Goal: Task Accomplishment & Management: Use online tool/utility

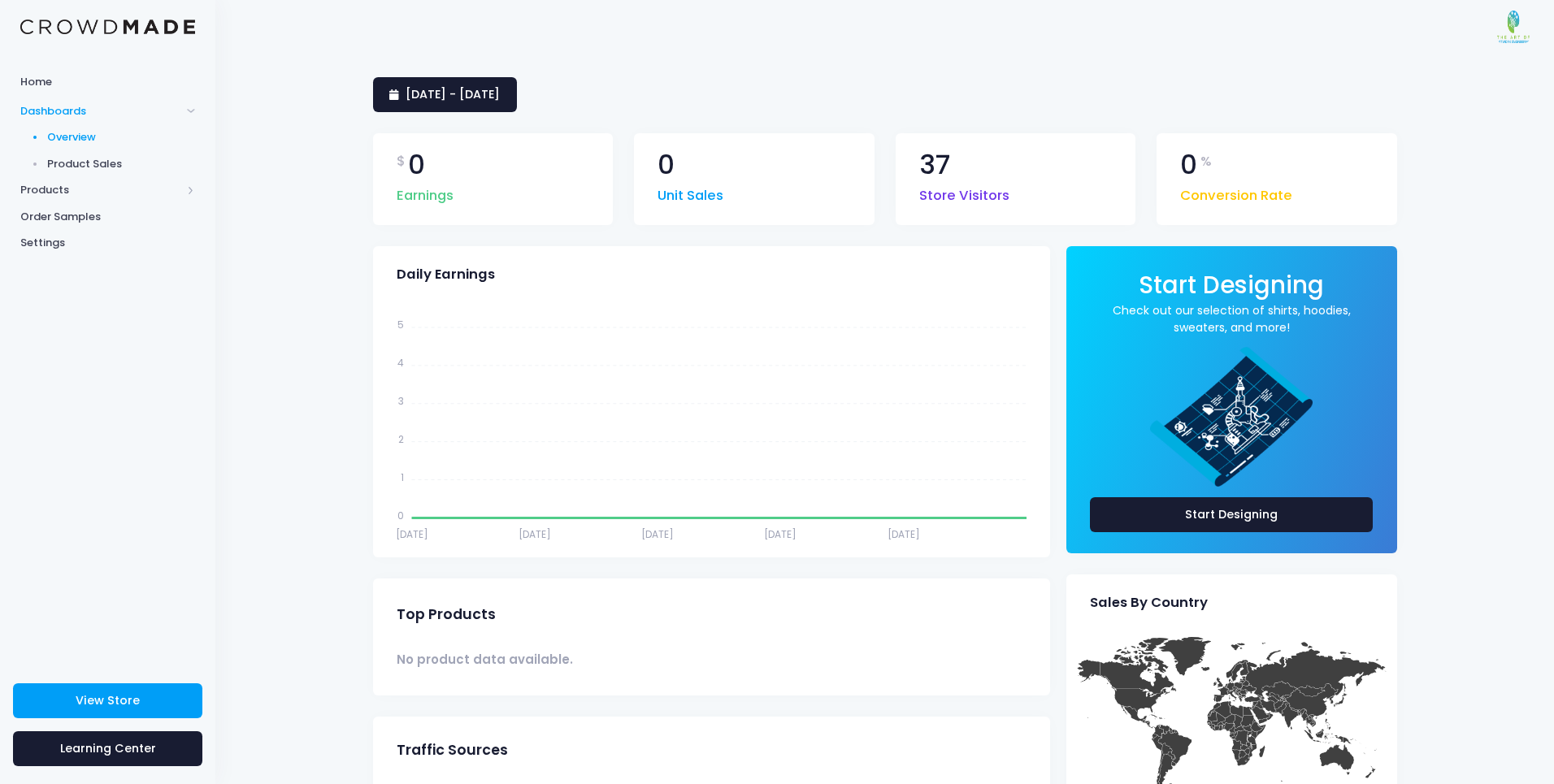
click at [92, 165] on span "Product Sales" at bounding box center [121, 164] width 149 height 17
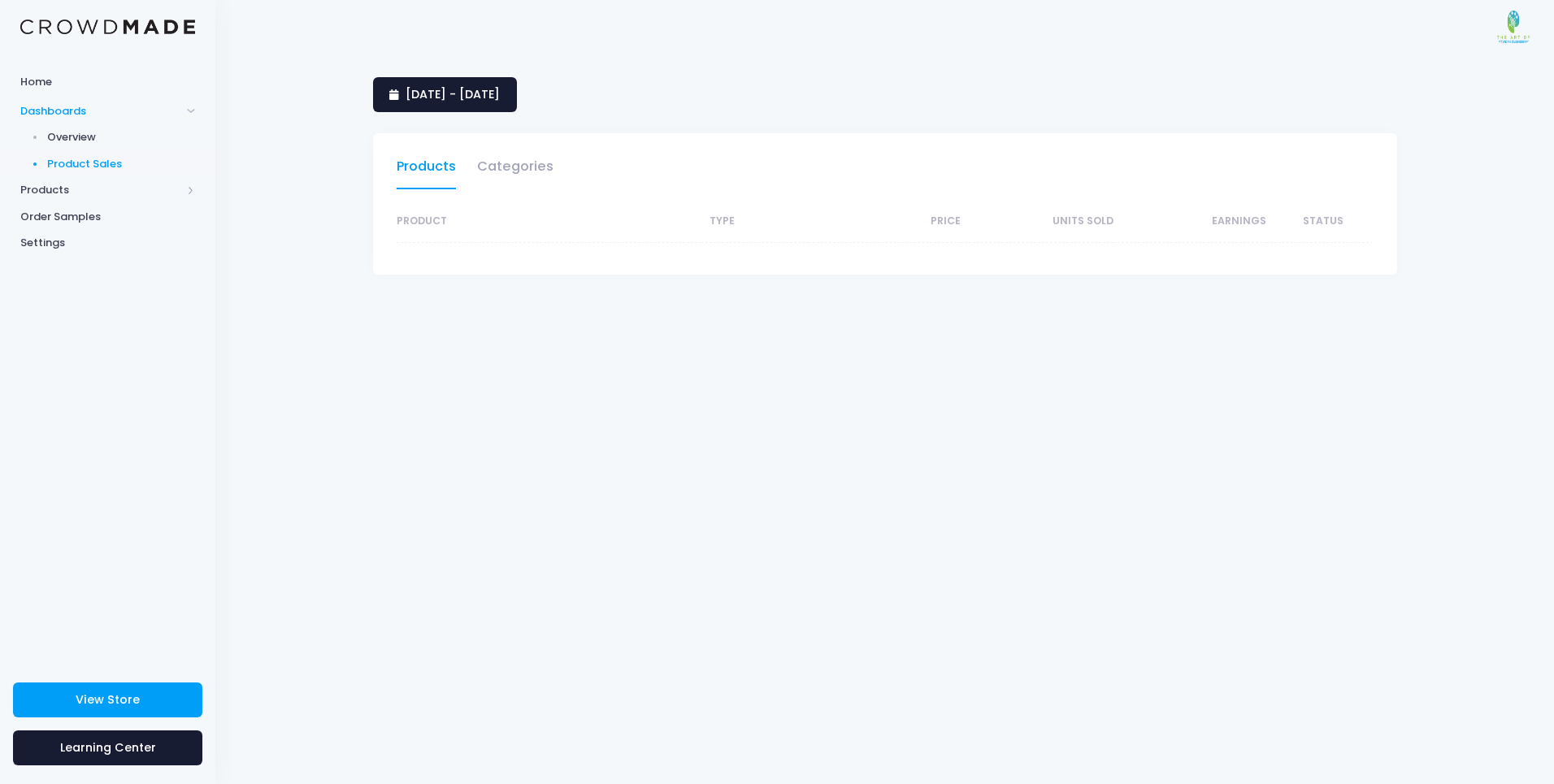
select select "25"
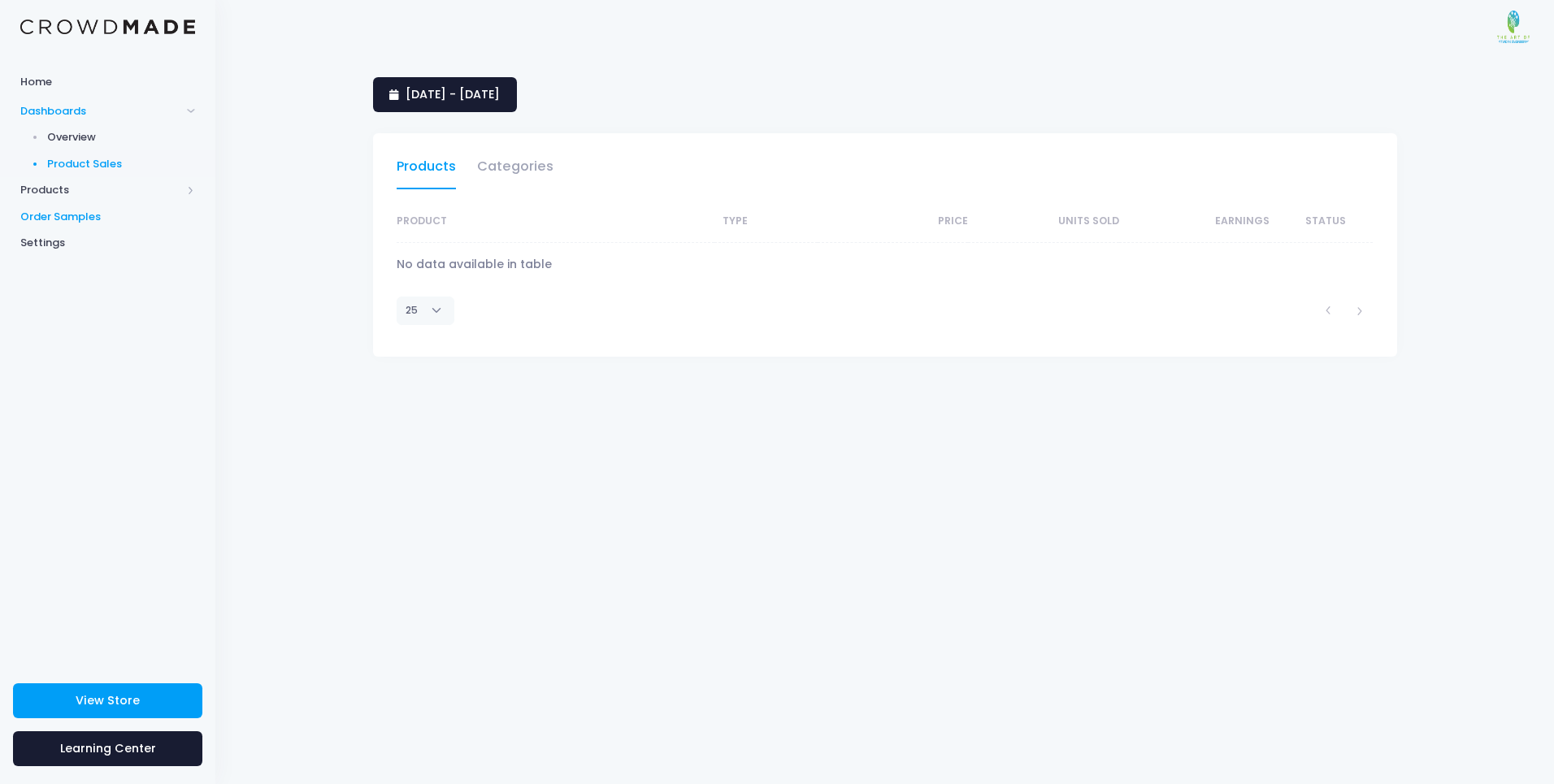
click at [57, 215] on span "Order Samples" at bounding box center [108, 216] width 175 height 17
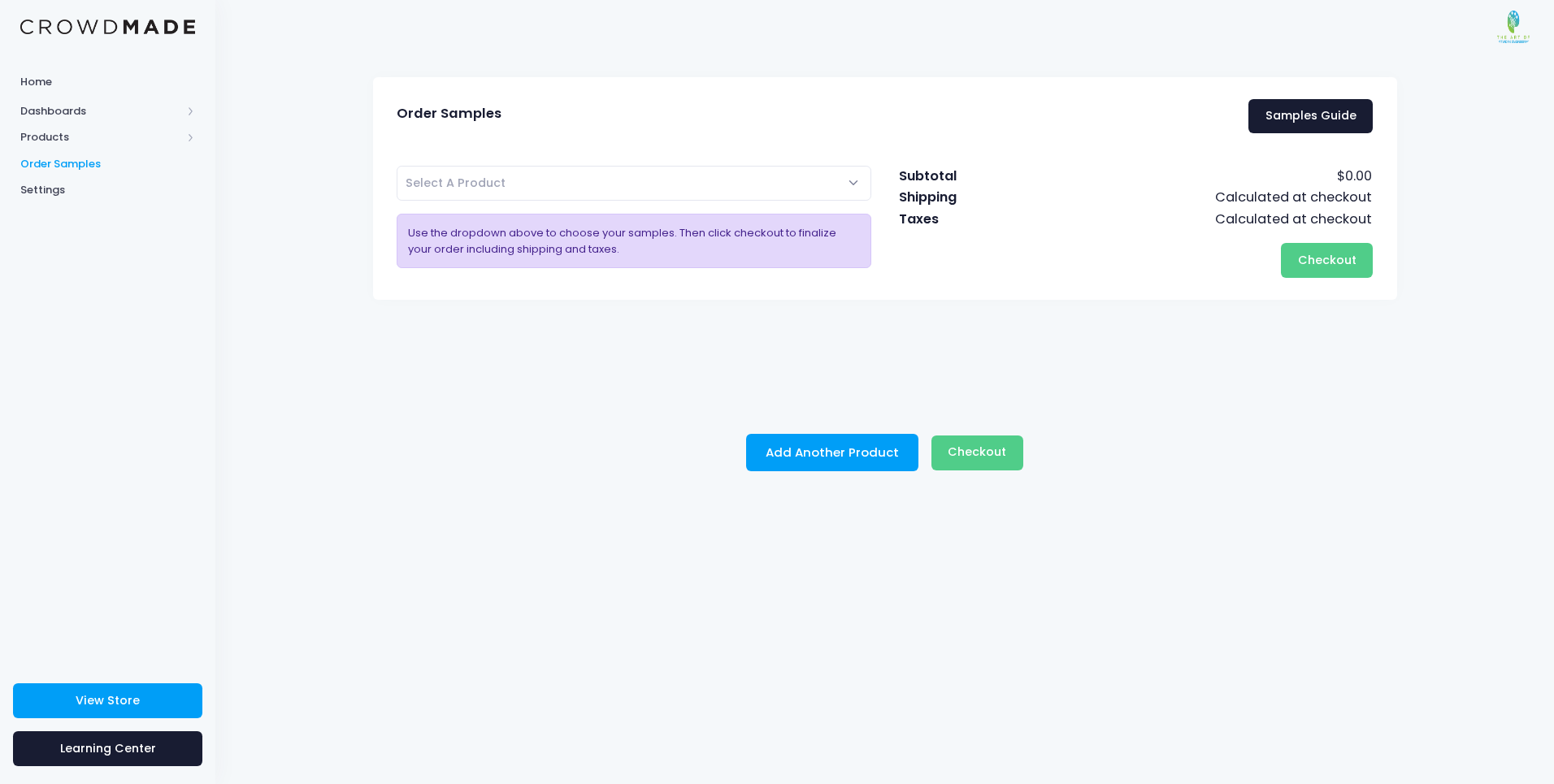
click at [821, 184] on span "Select A Product" at bounding box center [634, 183] width 475 height 35
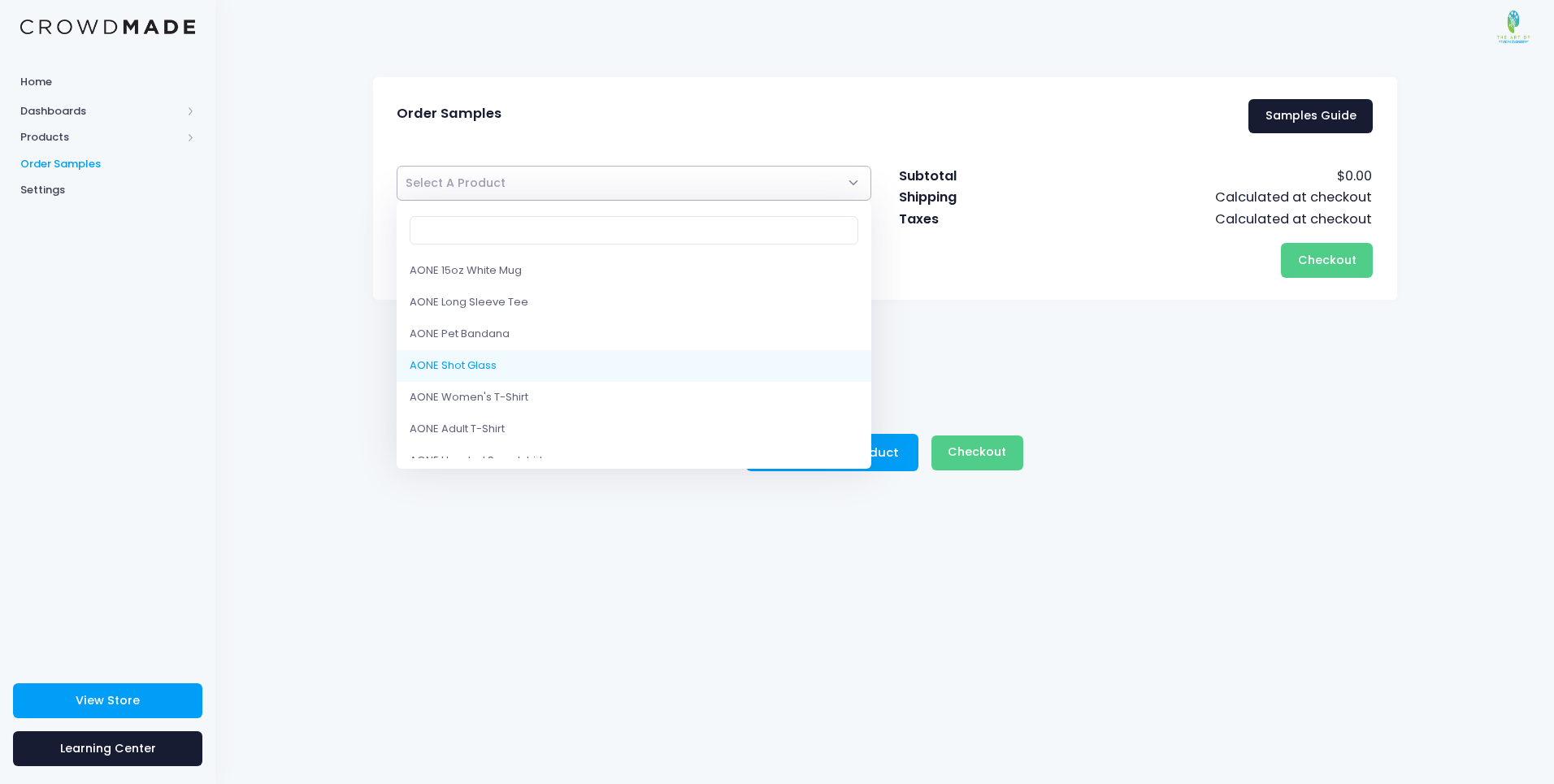
select select "8952385339666"
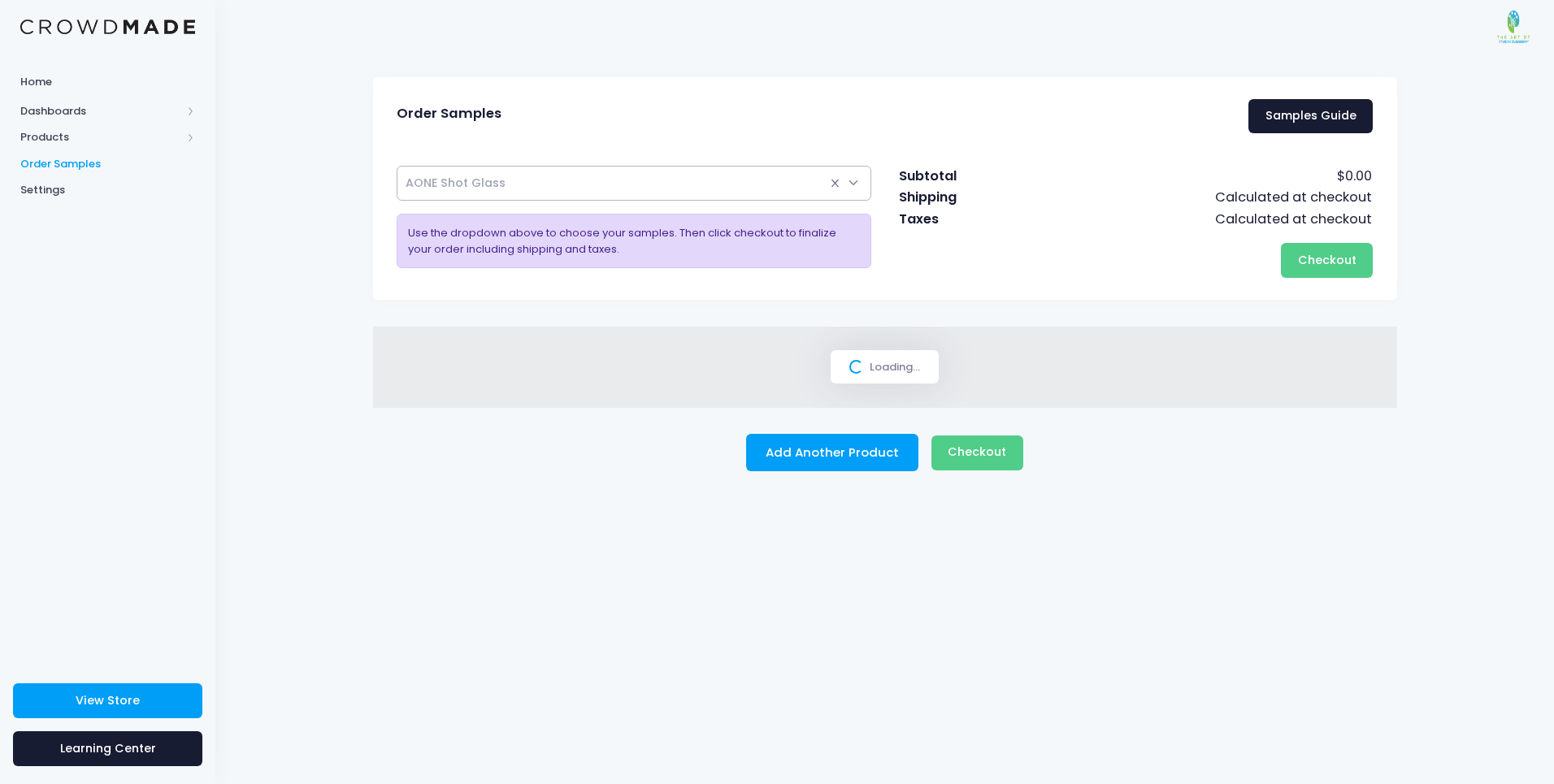
select select
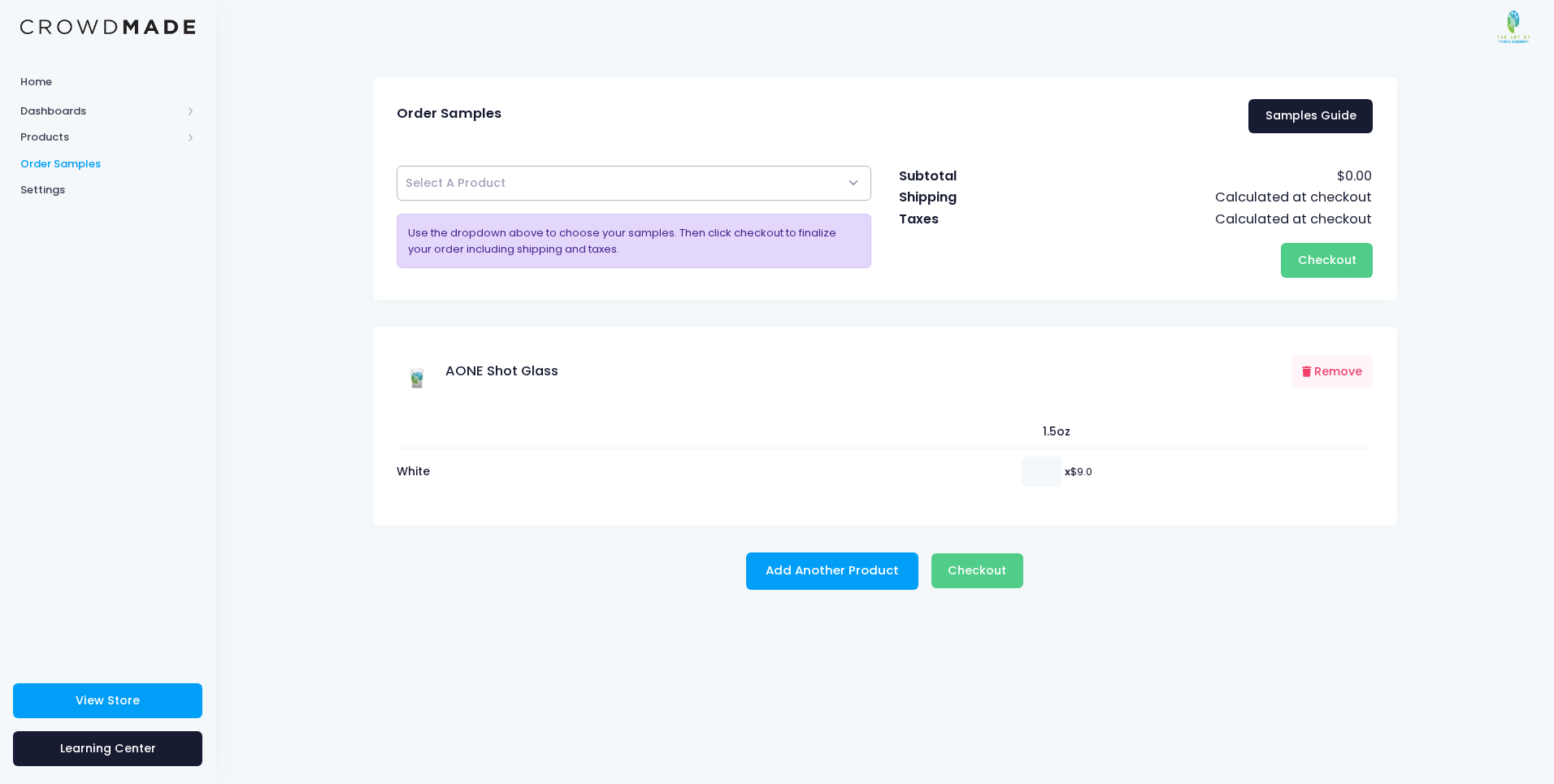
click at [678, 187] on span "Select A Product" at bounding box center [634, 183] width 475 height 35
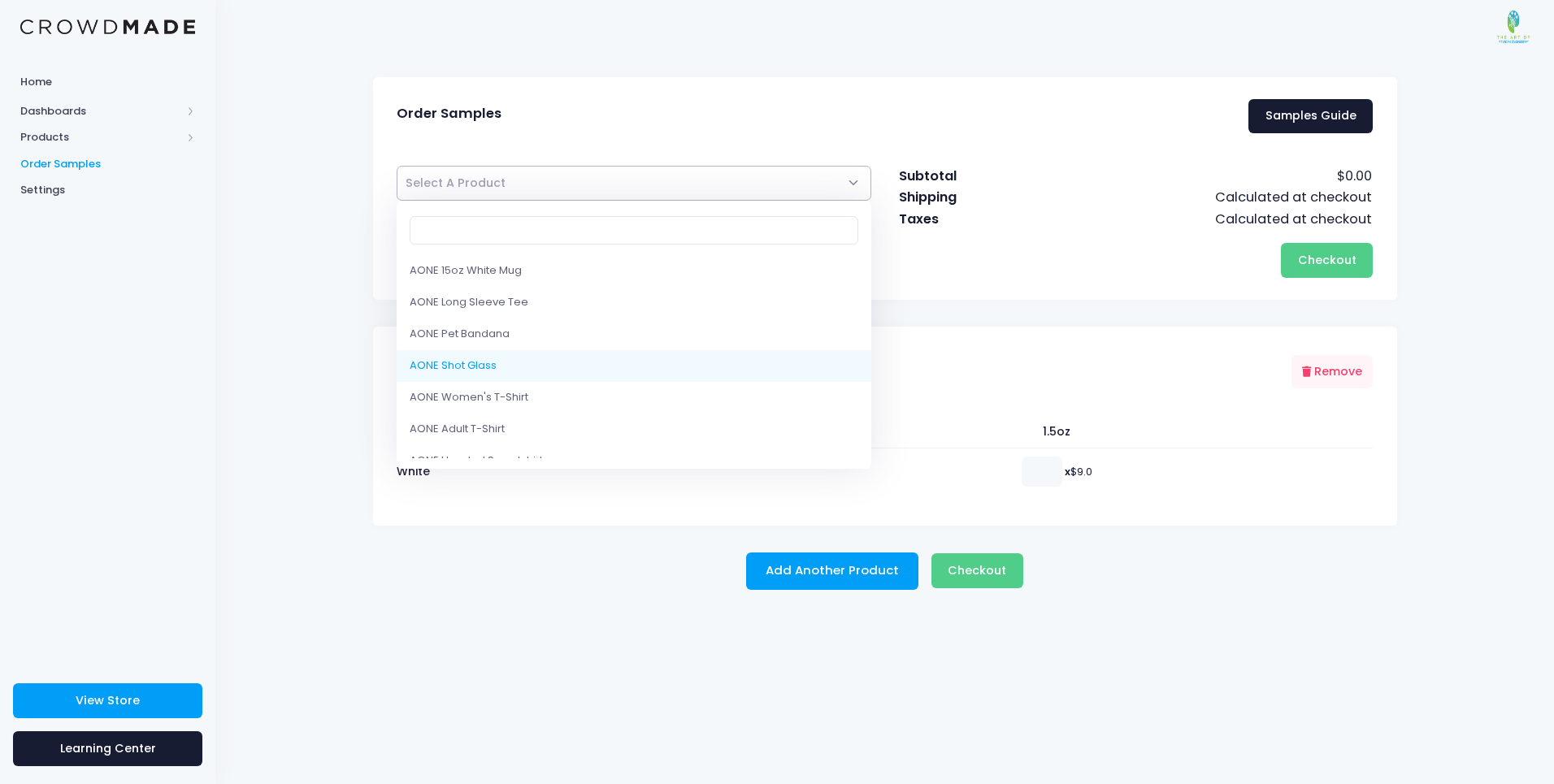
scroll to position [19, 0]
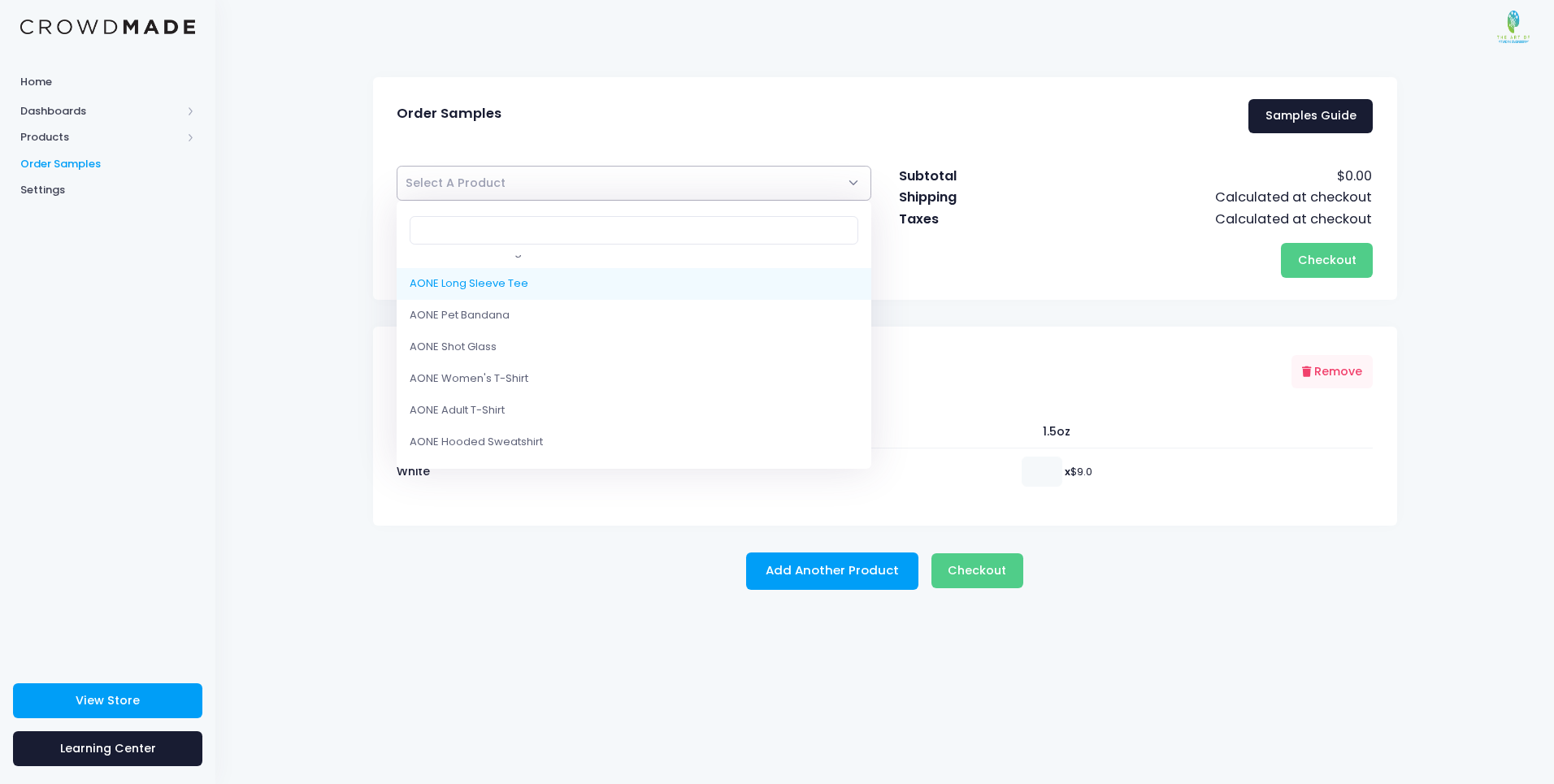
click at [1502, 27] on img at bounding box center [1513, 27] width 32 height 32
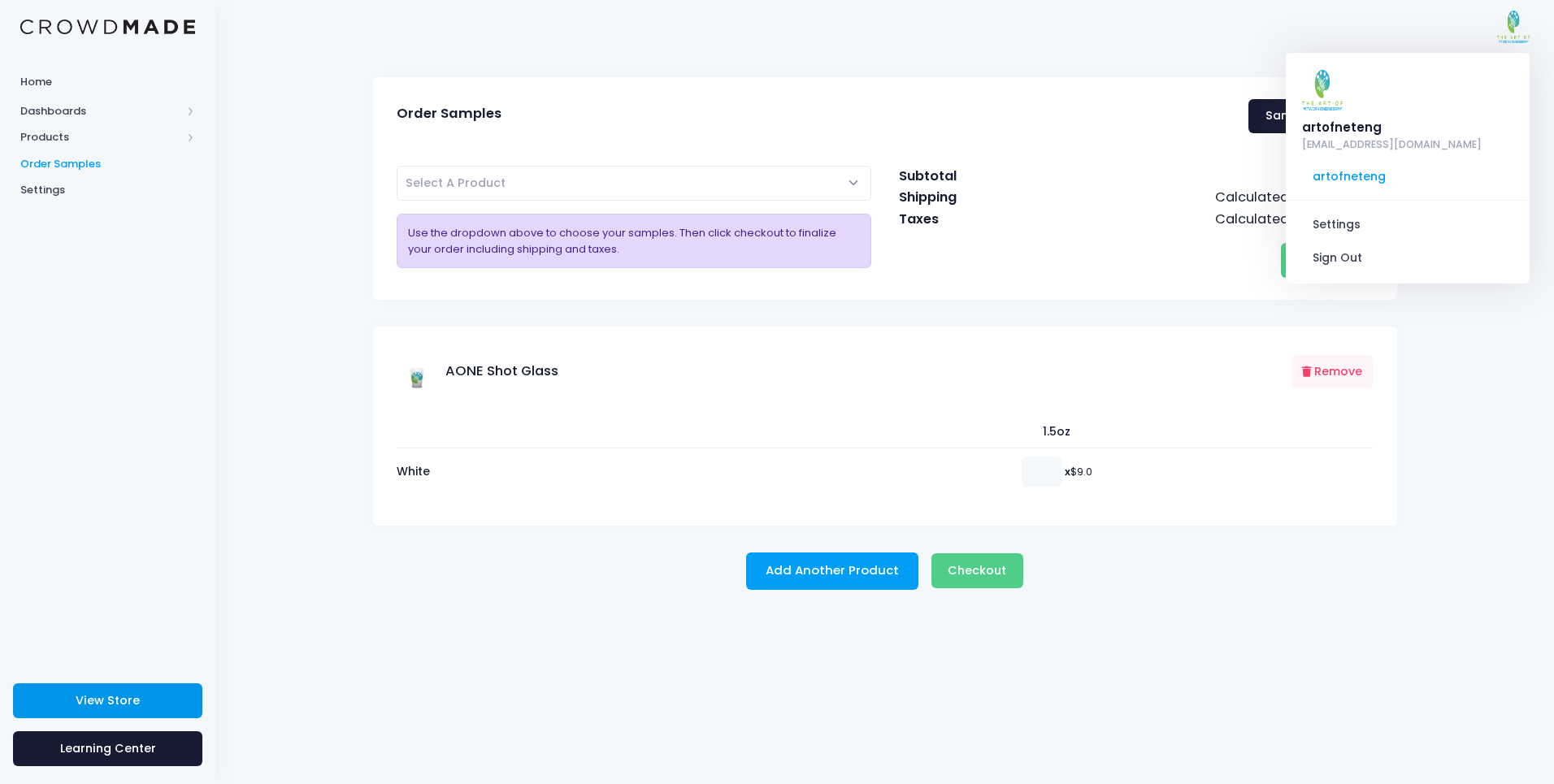
click at [126, 711] on link "View Store" at bounding box center [107, 700] width 189 height 35
